Goal: Information Seeking & Learning: Learn about a topic

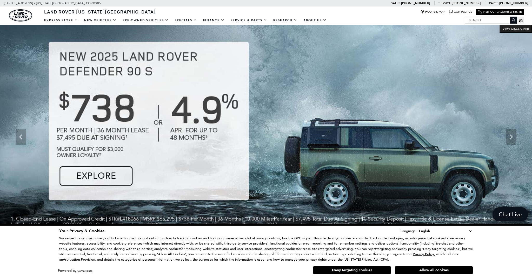
click at [271, 137] on img at bounding box center [266, 137] width 532 height 225
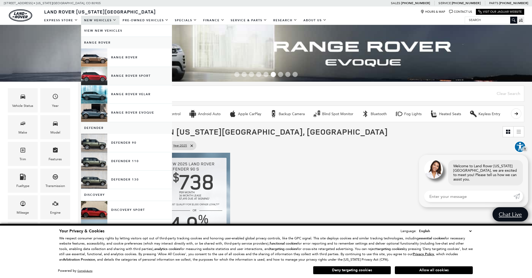
click at [118, 77] on link "Range Rover Sport" at bounding box center [126, 76] width 91 height 18
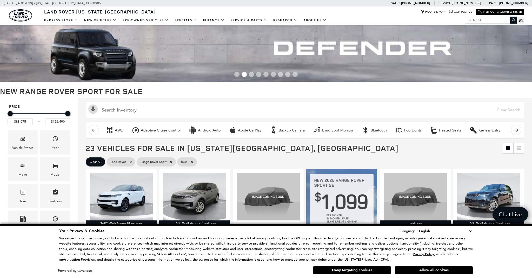
click at [412, 269] on button "Allow all cookies" at bounding box center [434, 271] width 78 height 8
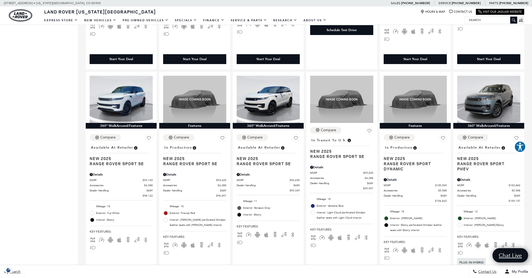
scroll to position [306, 0]
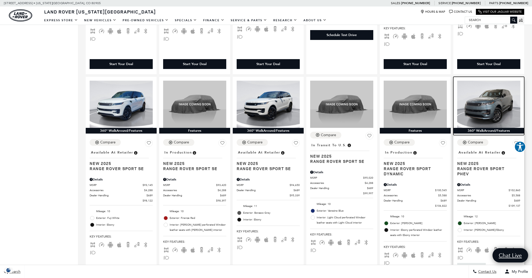
click at [488, 128] on img at bounding box center [488, 104] width 63 height 47
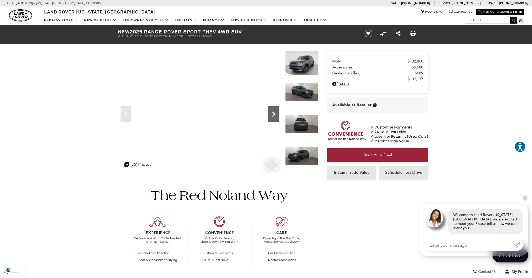
click at [274, 114] on icon "Next" at bounding box center [273, 114] width 3 height 5
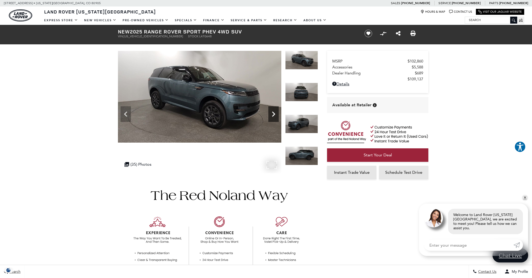
click at [274, 114] on icon "Next" at bounding box center [273, 114] width 3 height 5
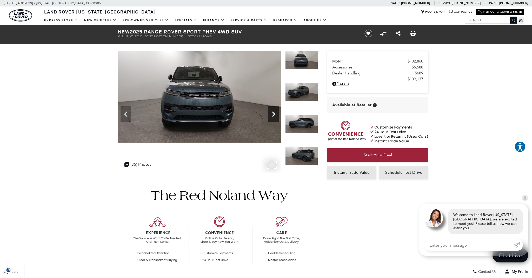
click at [274, 112] on icon "Next" at bounding box center [273, 114] width 10 height 10
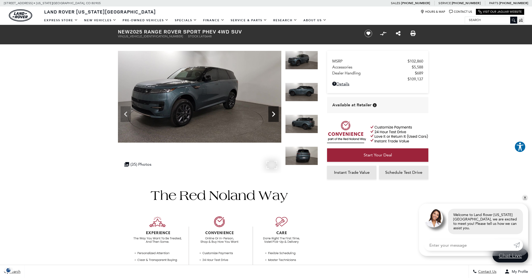
click at [274, 112] on icon "Next" at bounding box center [273, 114] width 10 height 10
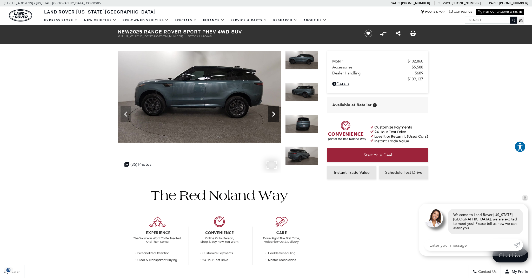
click at [274, 112] on icon "Next" at bounding box center [273, 114] width 10 height 10
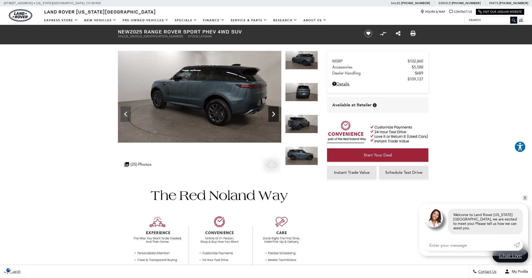
click at [274, 112] on icon "Next" at bounding box center [273, 114] width 10 height 10
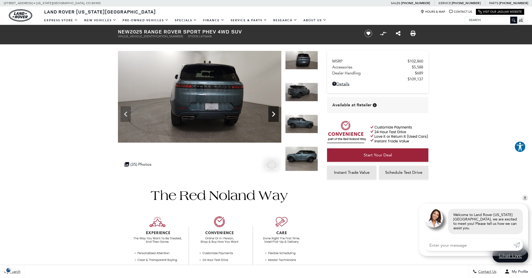
click at [271, 114] on icon "Next" at bounding box center [273, 114] width 10 height 10
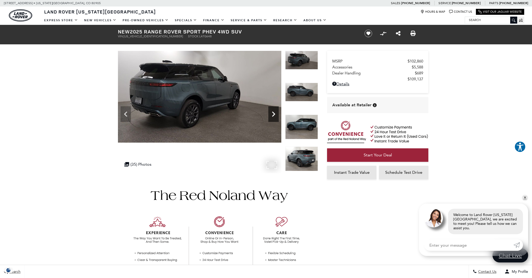
click at [273, 113] on icon "Next" at bounding box center [273, 114] width 10 height 10
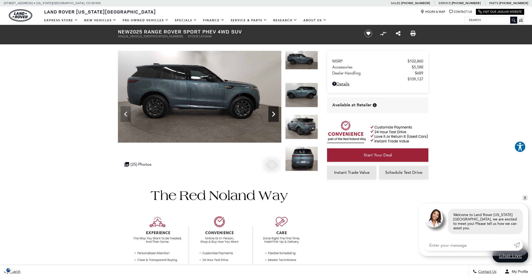
click at [273, 113] on icon "Next" at bounding box center [273, 114] width 10 height 10
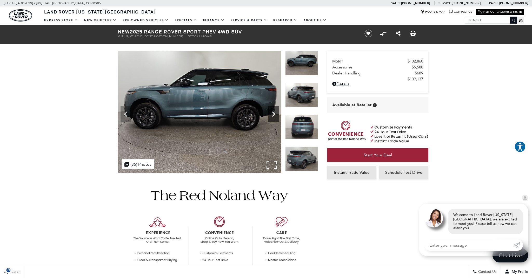
click at [273, 113] on icon "Next" at bounding box center [273, 114] width 10 height 10
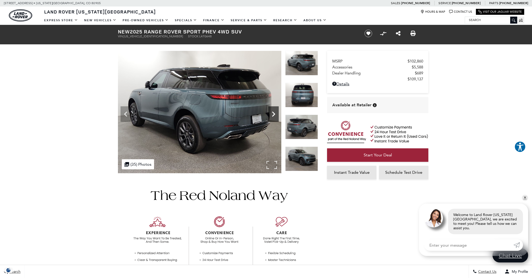
click at [273, 113] on icon "Next" at bounding box center [273, 114] width 10 height 10
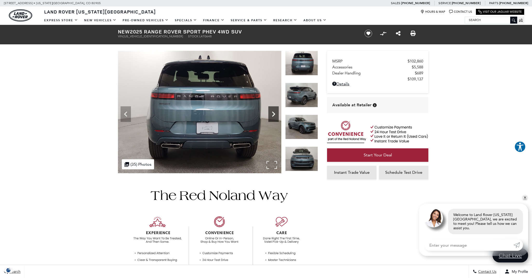
click at [273, 113] on icon "Next" at bounding box center [273, 114] width 10 height 10
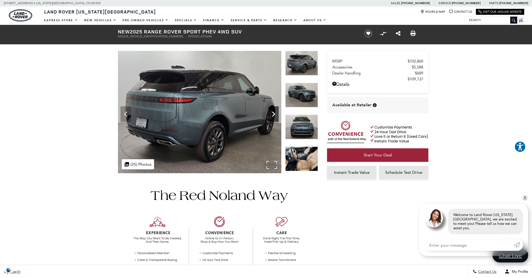
click at [273, 113] on icon "Next" at bounding box center [273, 114] width 10 height 10
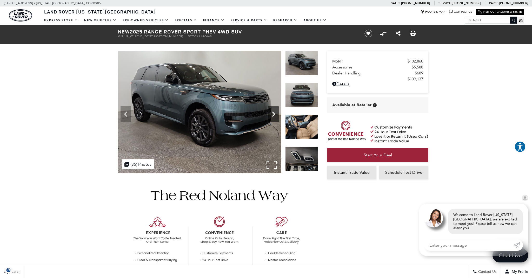
click at [273, 113] on icon "Next" at bounding box center [273, 114] width 10 height 10
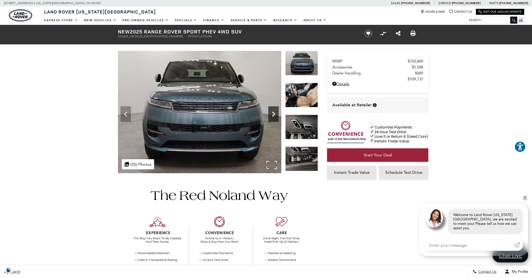
click at [273, 113] on icon "Next" at bounding box center [273, 114] width 10 height 10
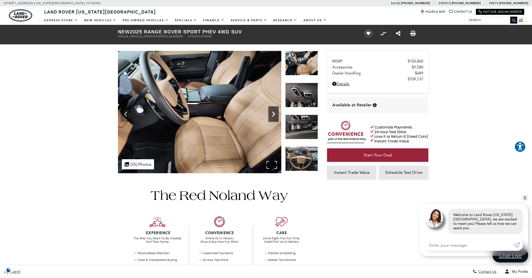
click at [273, 113] on icon "Next" at bounding box center [273, 114] width 10 height 10
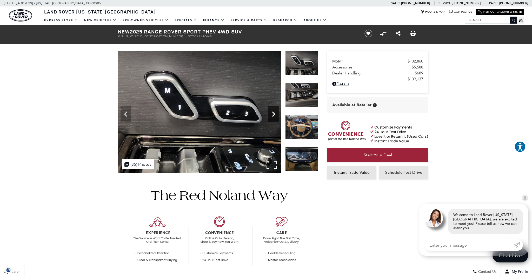
click at [273, 113] on icon "Next" at bounding box center [273, 114] width 10 height 10
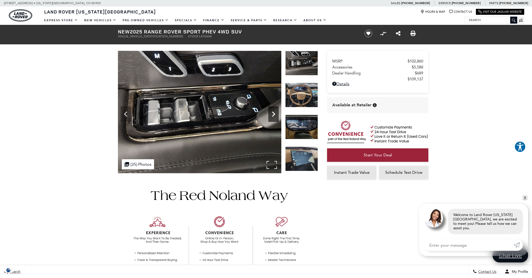
click at [275, 115] on icon "Next" at bounding box center [273, 114] width 10 height 10
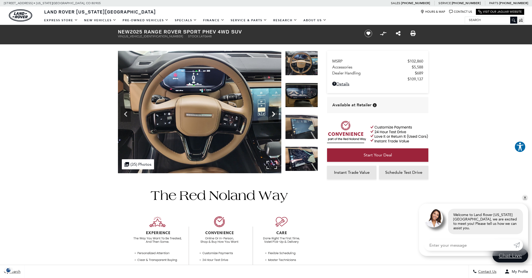
click at [273, 113] on icon "Next" at bounding box center [273, 114] width 3 height 5
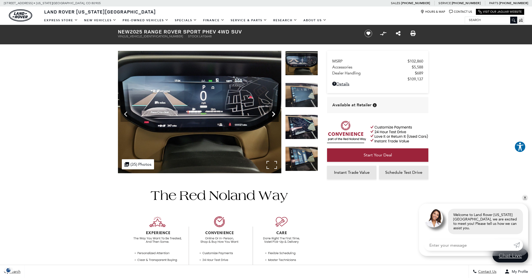
click at [273, 113] on icon "Next" at bounding box center [273, 114] width 3 height 5
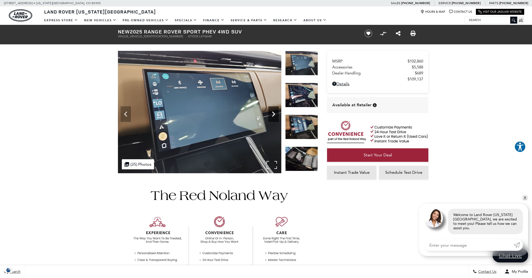
click at [273, 113] on icon "Next" at bounding box center [273, 114] width 3 height 5
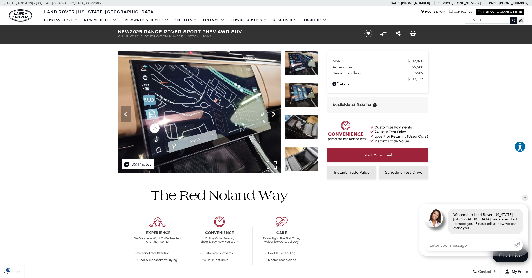
click at [273, 113] on icon "Next" at bounding box center [273, 114] width 3 height 5
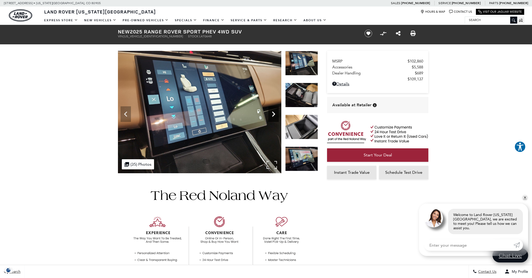
click at [273, 113] on icon "Next" at bounding box center [273, 114] width 3 height 5
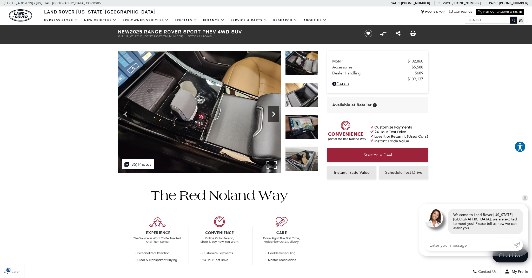
click at [273, 113] on icon "Next" at bounding box center [273, 114] width 3 height 5
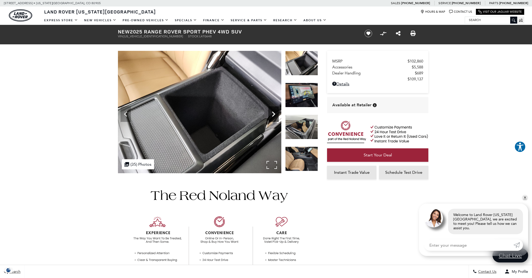
click at [273, 113] on icon "Next" at bounding box center [273, 114] width 3 height 5
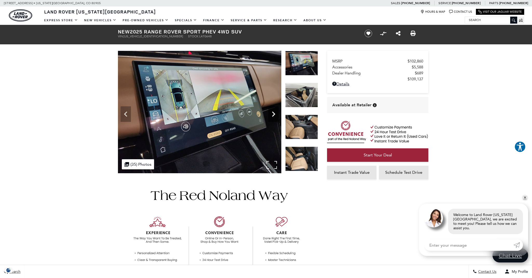
click at [273, 113] on icon "Next" at bounding box center [273, 114] width 3 height 5
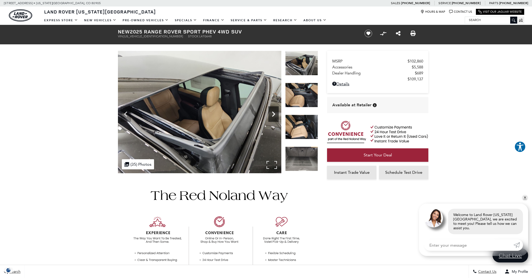
click at [273, 113] on icon "Next" at bounding box center [273, 114] width 3 height 5
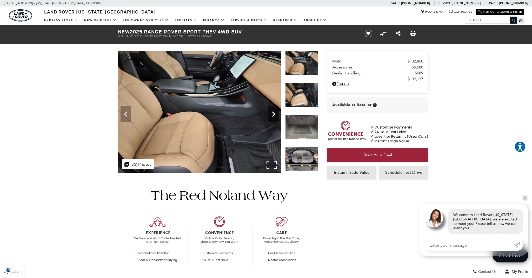
click at [273, 113] on icon "Next" at bounding box center [273, 114] width 3 height 5
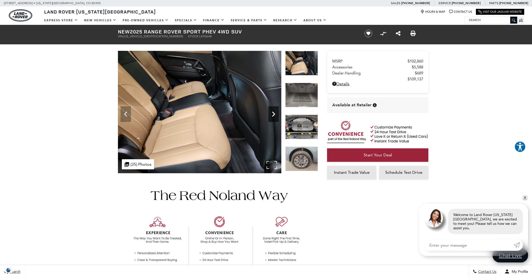
click at [273, 113] on icon "Next" at bounding box center [273, 114] width 3 height 5
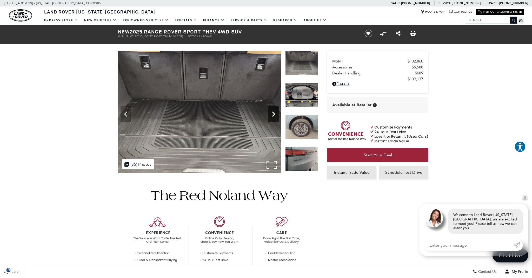
click at [273, 113] on icon "Next" at bounding box center [273, 114] width 3 height 5
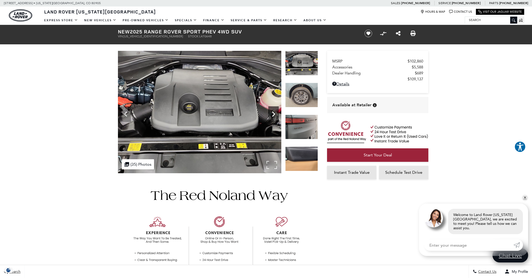
click at [273, 113] on icon "Next" at bounding box center [273, 114] width 3 height 5
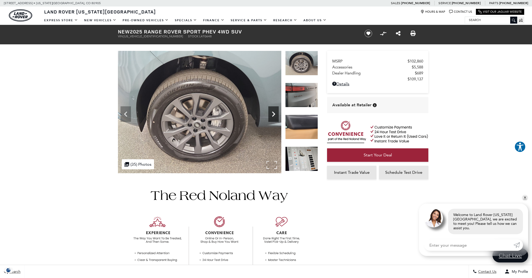
click at [273, 113] on icon "Next" at bounding box center [273, 114] width 3 height 5
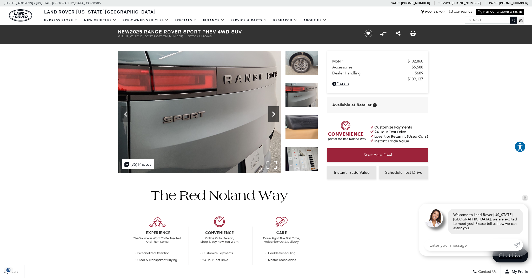
click at [273, 113] on icon "Next" at bounding box center [273, 114] width 3 height 5
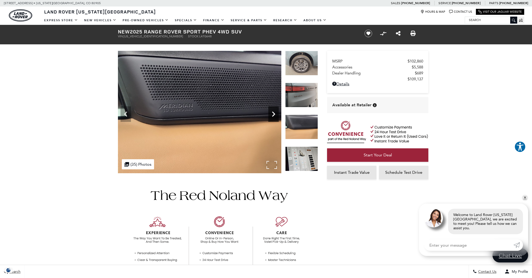
click at [273, 113] on icon "Next" at bounding box center [273, 114] width 3 height 5
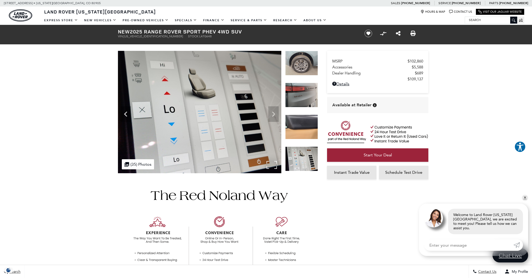
click at [273, 113] on img at bounding box center [199, 112] width 163 height 123
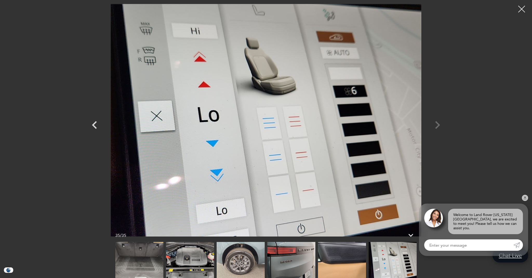
click at [518, 7] on div at bounding box center [522, 9] width 14 height 14
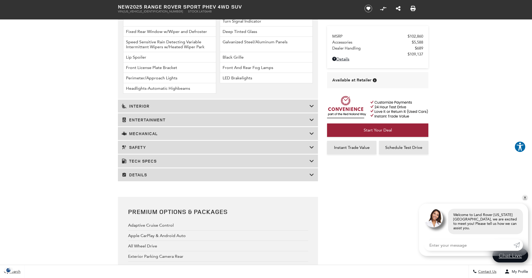
scroll to position [815, 0]
click at [145, 108] on h3 "Interior" at bounding box center [215, 105] width 187 height 5
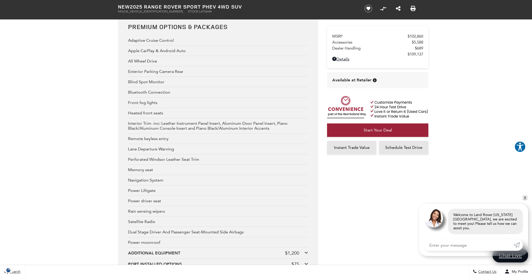
scroll to position [996, 0]
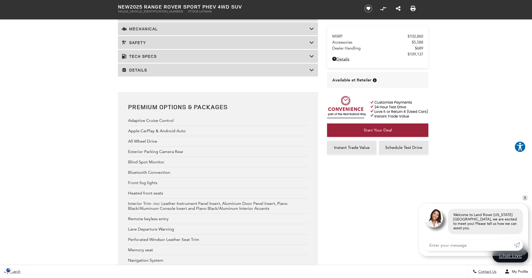
click at [148, 18] on h3 "Entertainment" at bounding box center [215, 14] width 187 height 5
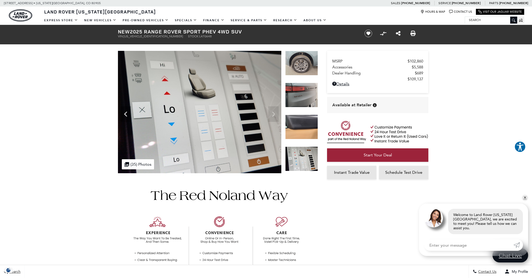
scroll to position [0, 0]
click at [124, 113] on icon "Previous" at bounding box center [125, 114] width 10 height 10
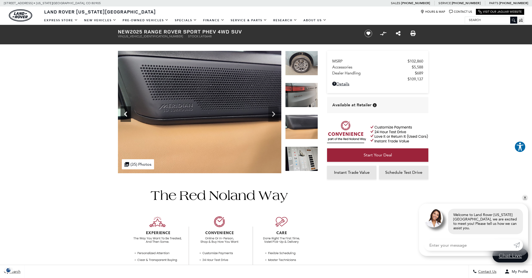
click at [124, 113] on icon "Previous" at bounding box center [125, 114] width 10 height 10
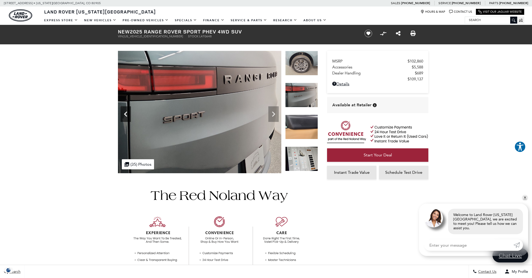
click at [124, 113] on icon "Previous" at bounding box center [125, 114] width 10 height 10
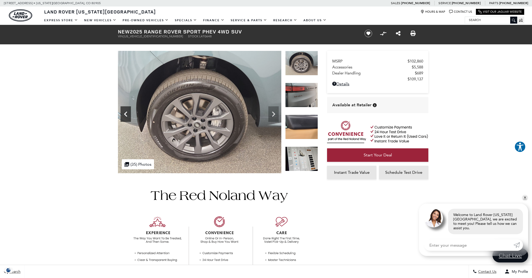
click at [124, 113] on icon "Previous" at bounding box center [125, 114] width 10 height 10
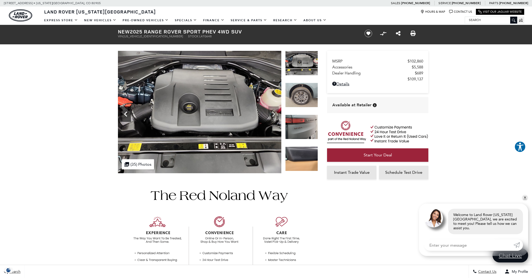
click at [126, 114] on icon "Previous" at bounding box center [125, 114] width 10 height 10
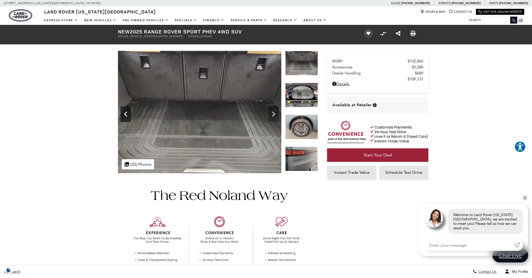
click at [126, 114] on icon "Previous" at bounding box center [125, 114] width 10 height 10
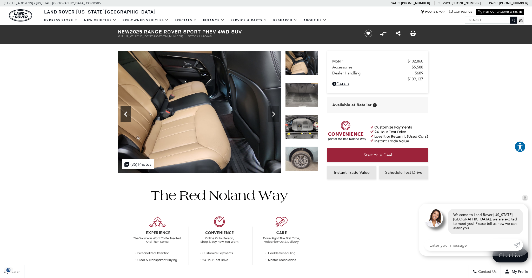
click at [126, 114] on icon "Previous" at bounding box center [125, 114] width 10 height 10
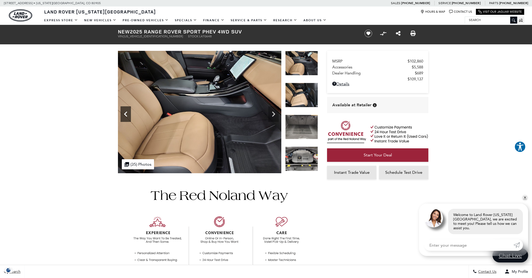
click at [126, 114] on icon "Previous" at bounding box center [125, 114] width 10 height 10
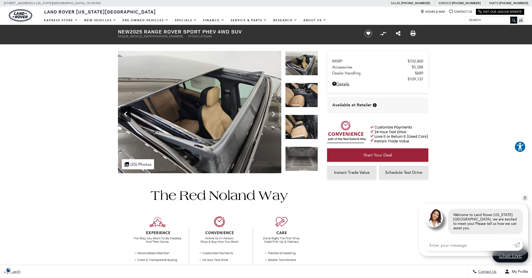
click at [126, 114] on icon "Previous" at bounding box center [125, 114] width 10 height 10
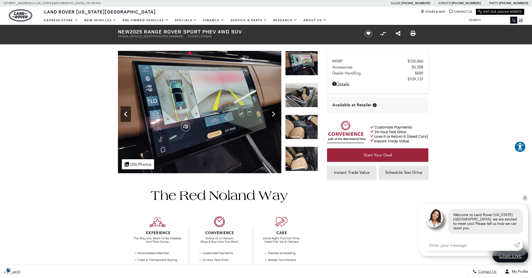
click at [126, 114] on icon "Previous" at bounding box center [125, 114] width 10 height 10
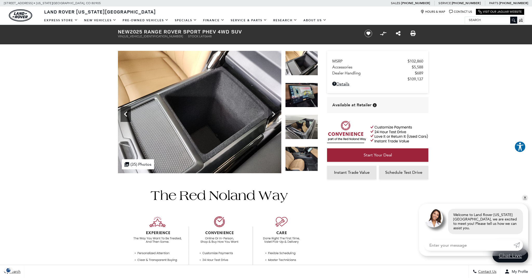
click at [126, 114] on icon "Previous" at bounding box center [125, 114] width 10 height 10
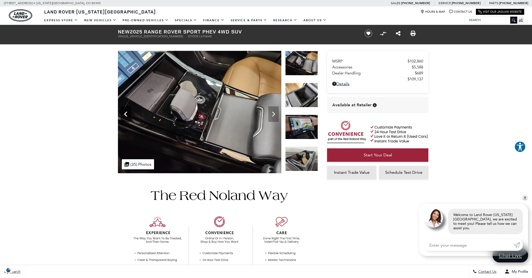
click at [126, 114] on icon "Previous" at bounding box center [125, 114] width 10 height 10
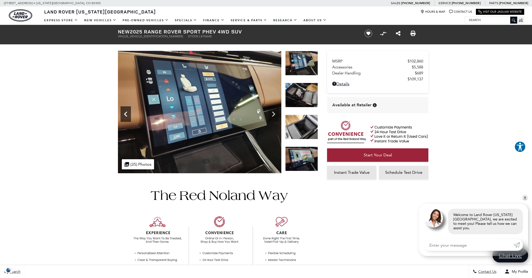
click at [126, 114] on icon "Previous" at bounding box center [125, 114] width 10 height 10
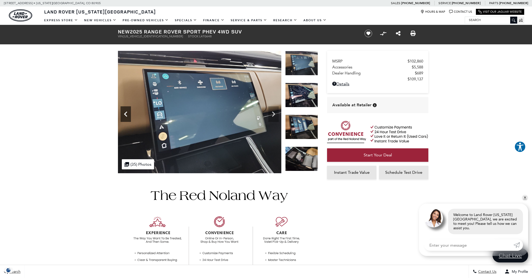
click at [126, 114] on icon "Previous" at bounding box center [125, 114] width 10 height 10
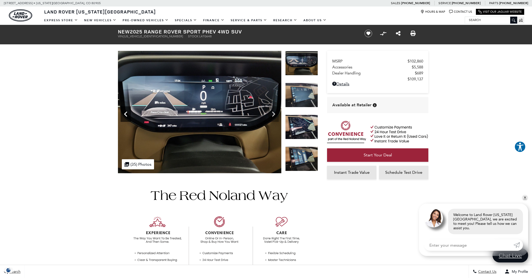
click at [126, 114] on icon "Previous" at bounding box center [125, 114] width 10 height 10
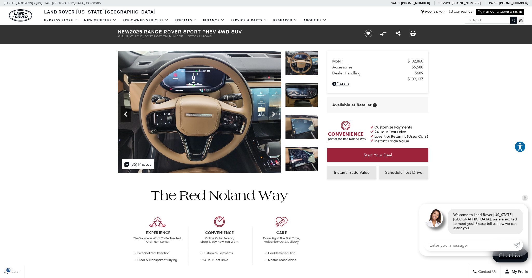
click at [126, 114] on icon "Previous" at bounding box center [125, 114] width 10 height 10
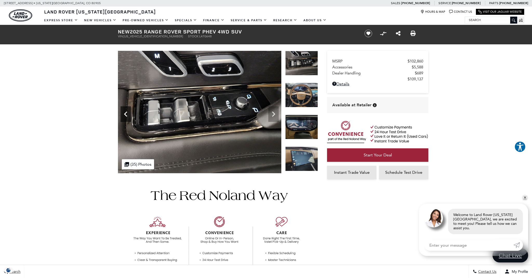
click at [126, 114] on icon "Previous" at bounding box center [125, 114] width 10 height 10
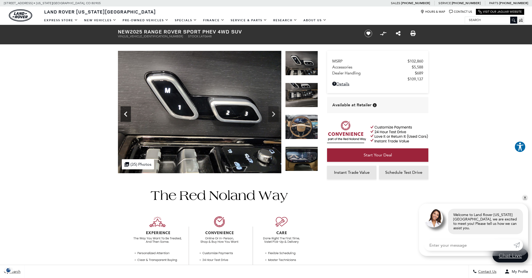
click at [126, 114] on icon "Previous" at bounding box center [125, 114] width 10 height 10
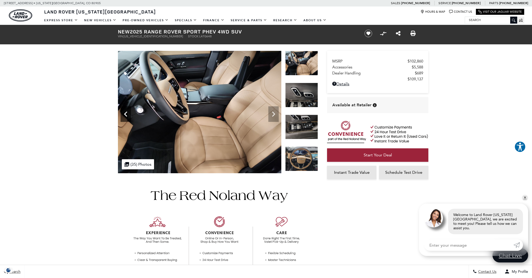
click at [126, 114] on icon "Previous" at bounding box center [125, 114] width 10 height 10
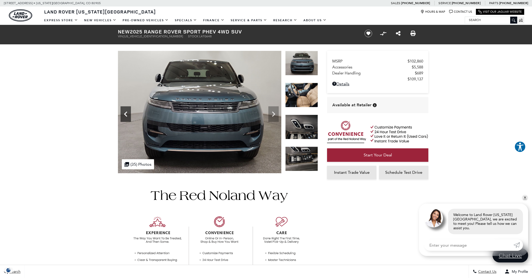
click at [126, 114] on icon "Previous" at bounding box center [125, 114] width 10 height 10
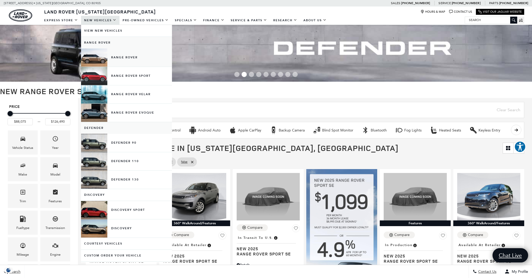
click at [133, 59] on link "Range Rover" at bounding box center [126, 58] width 91 height 18
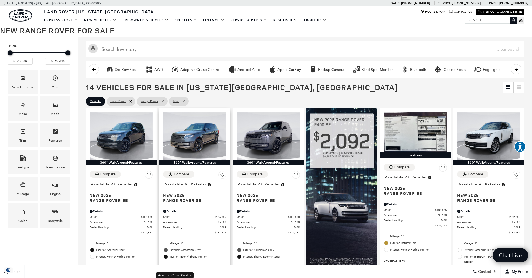
scroll to position [55, 0]
